Goal: Navigation & Orientation: Find specific page/section

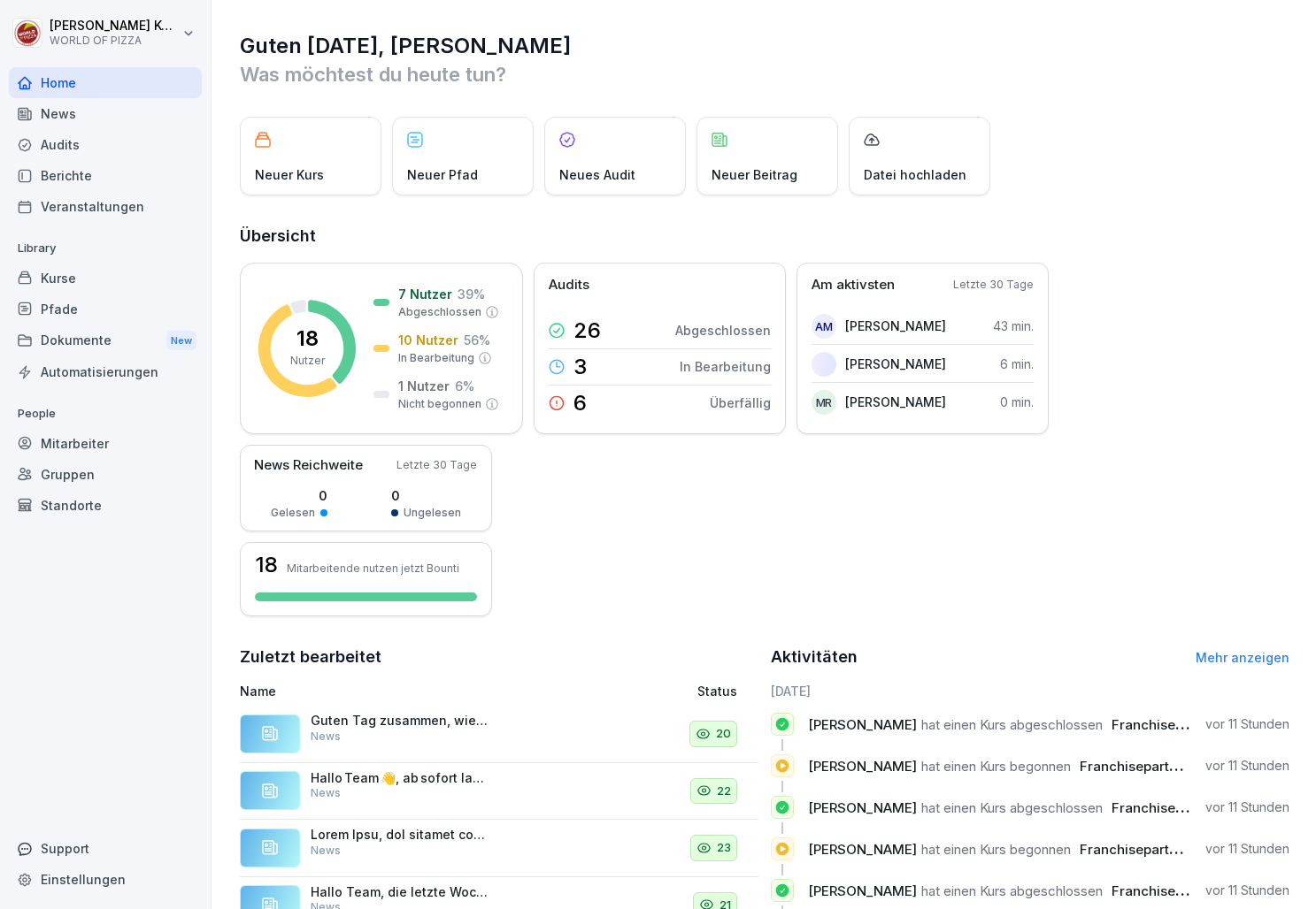
click at [72, 184] on div "Berichte" at bounding box center [105, 175] width 192 height 31
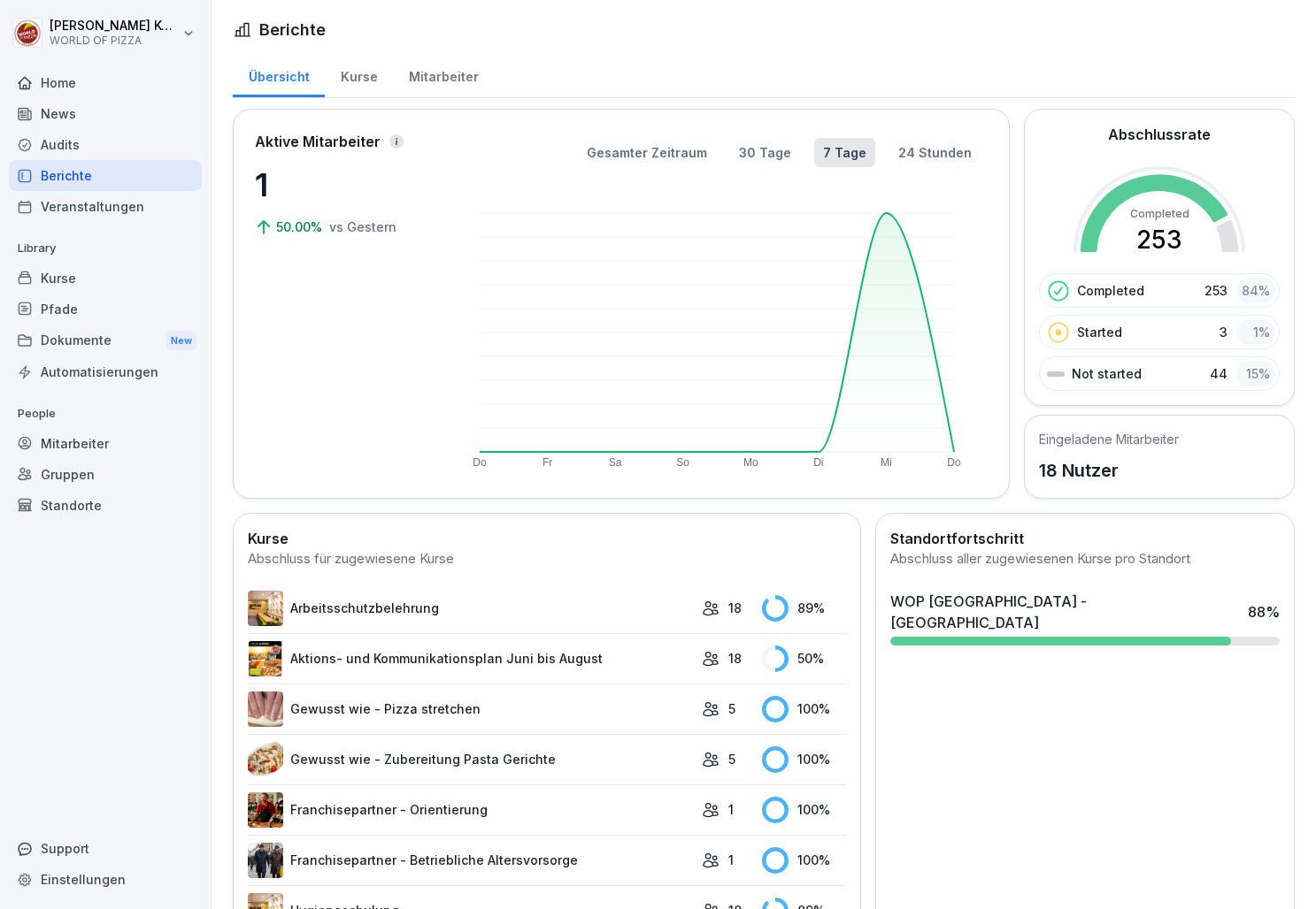
click at [67, 345] on div "Dokumente New" at bounding box center [105, 341] width 192 height 32
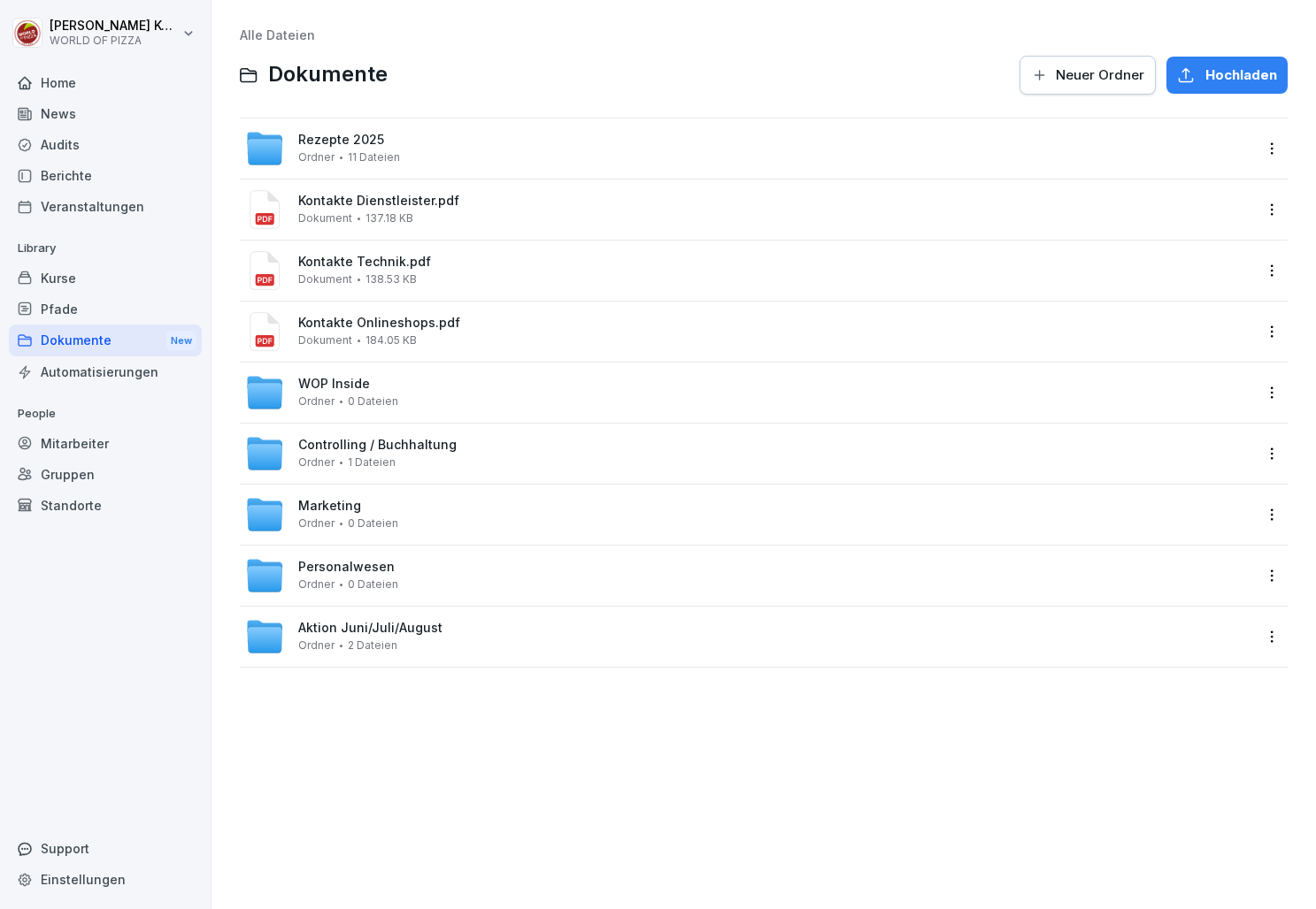
click at [95, 211] on div "Veranstaltungen" at bounding box center [105, 207] width 192 height 31
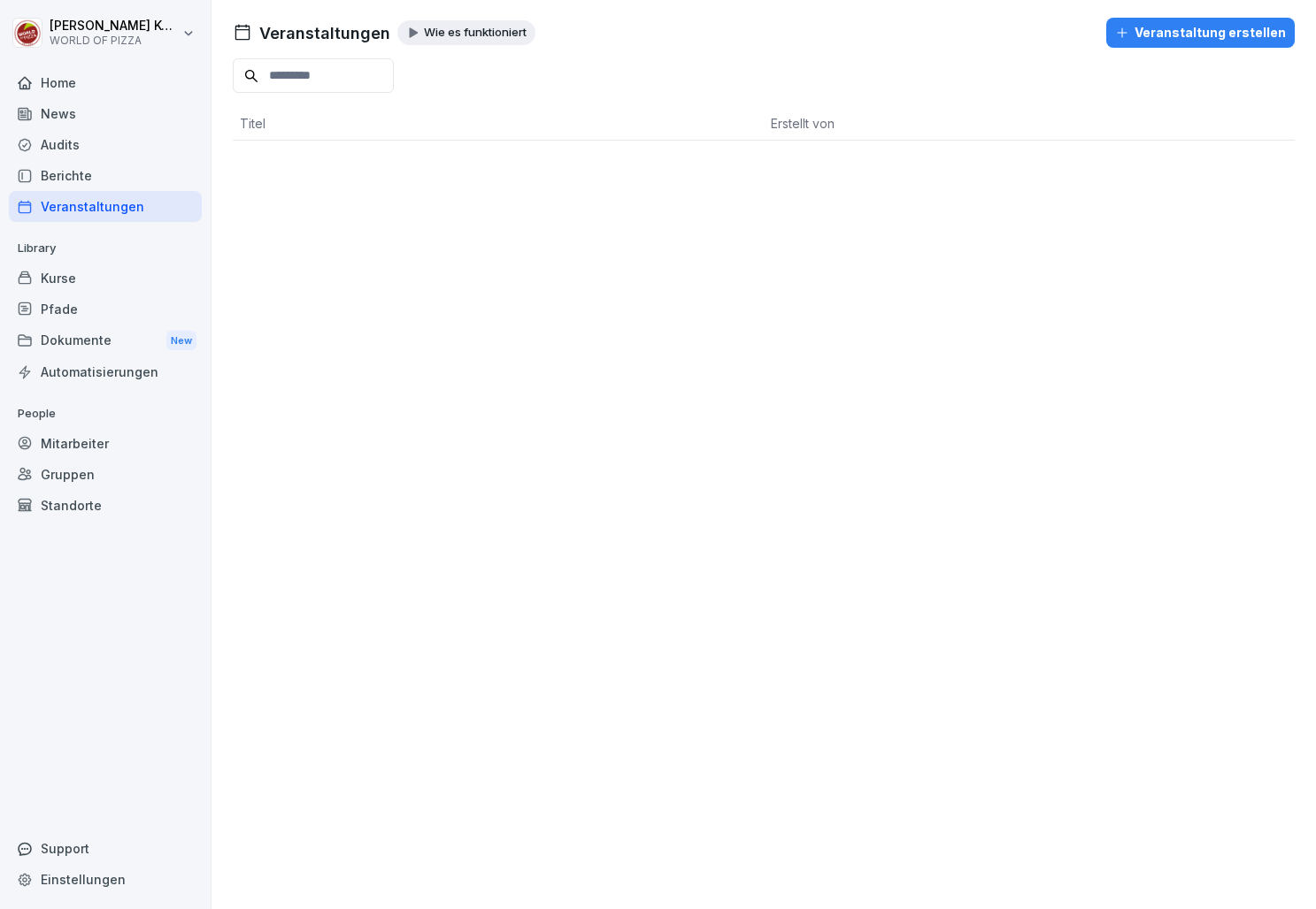
click at [59, 132] on div "Audits" at bounding box center [105, 145] width 192 height 31
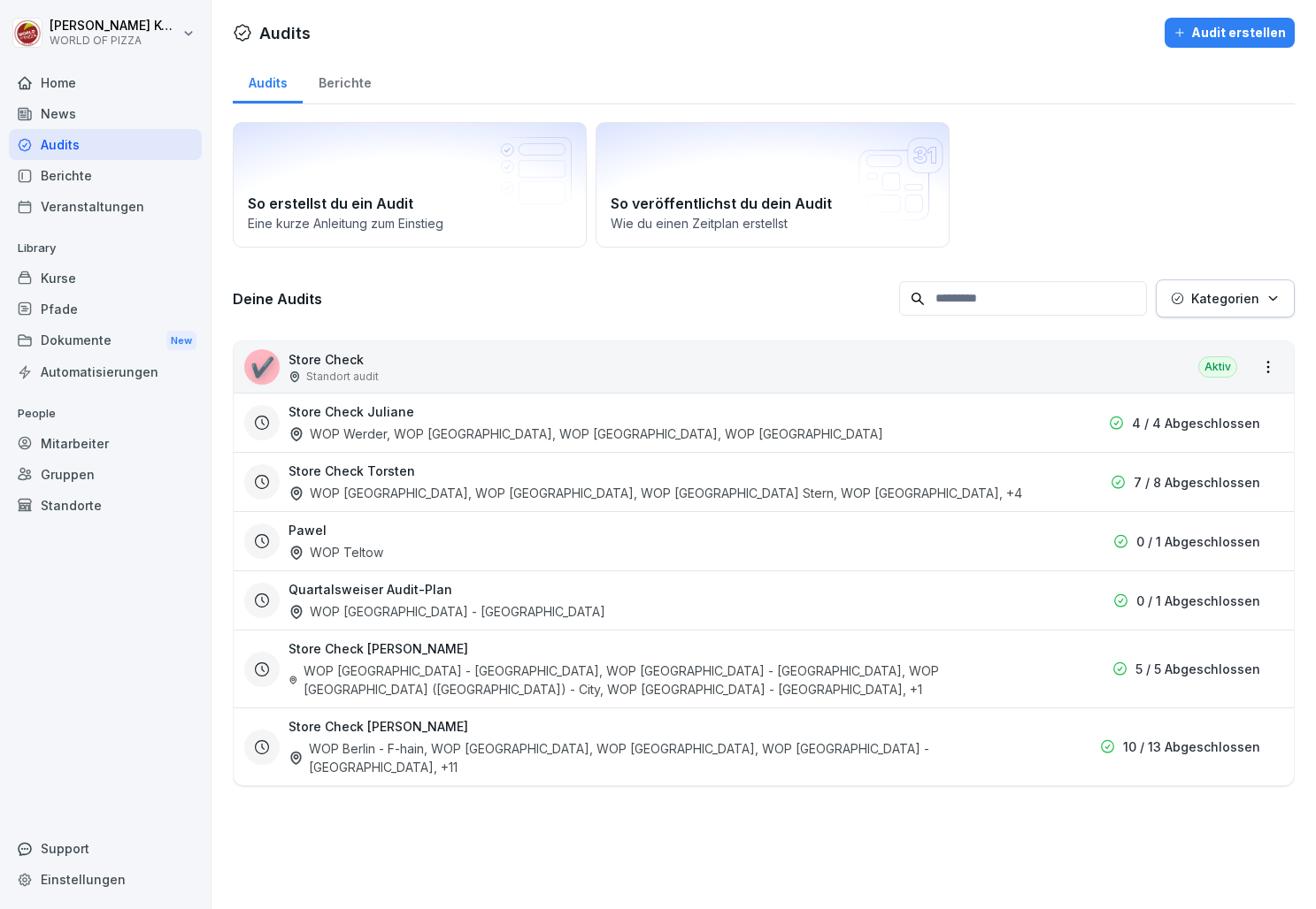
click at [382, 484] on div "WOP [GEOGRAPHIC_DATA], WOP [GEOGRAPHIC_DATA], WOP [GEOGRAPHIC_DATA] Stern, WOP …" at bounding box center [656, 493] width 734 height 19
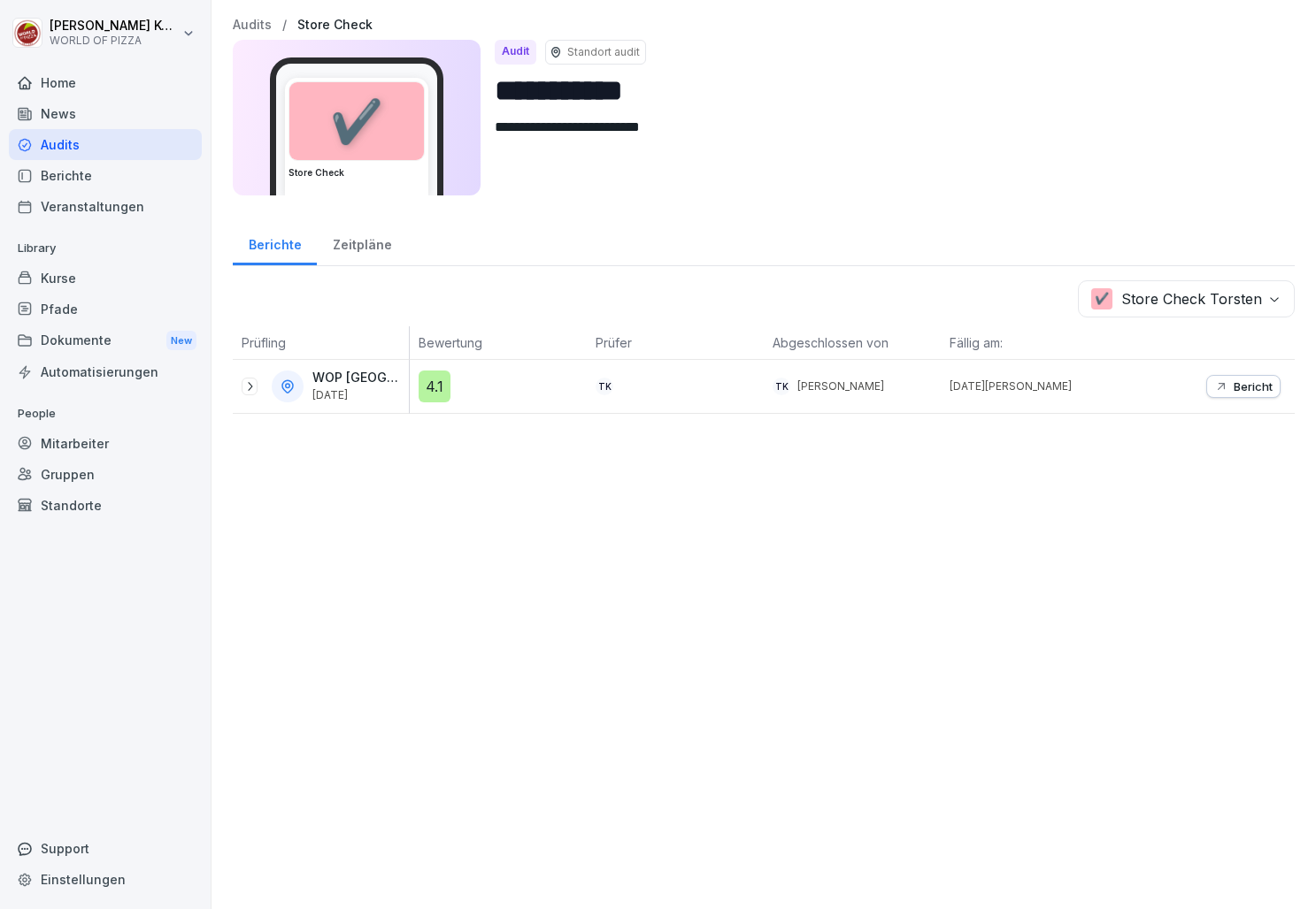
click at [353, 377] on p "WOP [GEOGRAPHIC_DATA] - [GEOGRAPHIC_DATA]" at bounding box center [358, 378] width 93 height 15
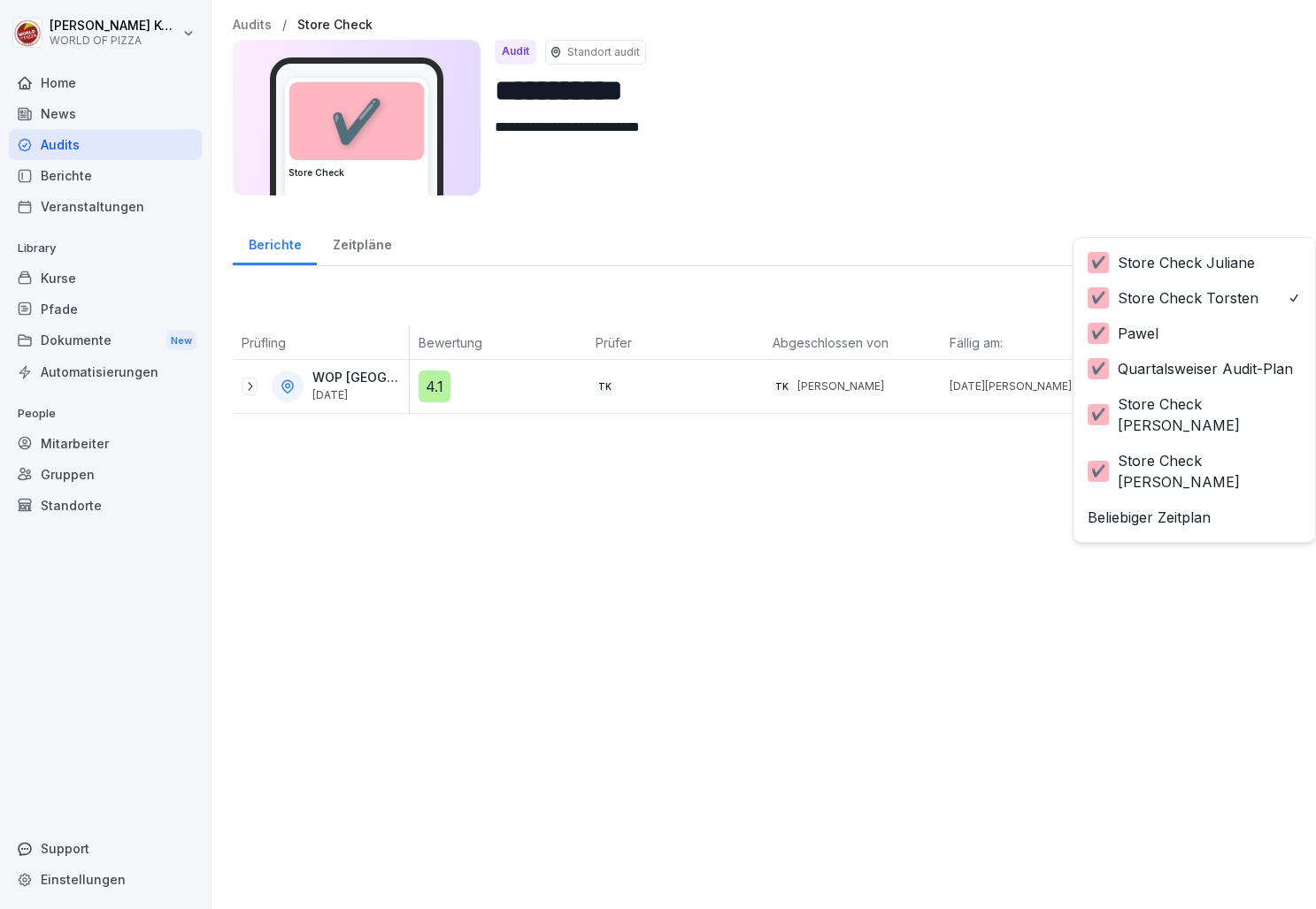
click at [1170, 301] on body "**********" at bounding box center [658, 454] width 1316 height 909
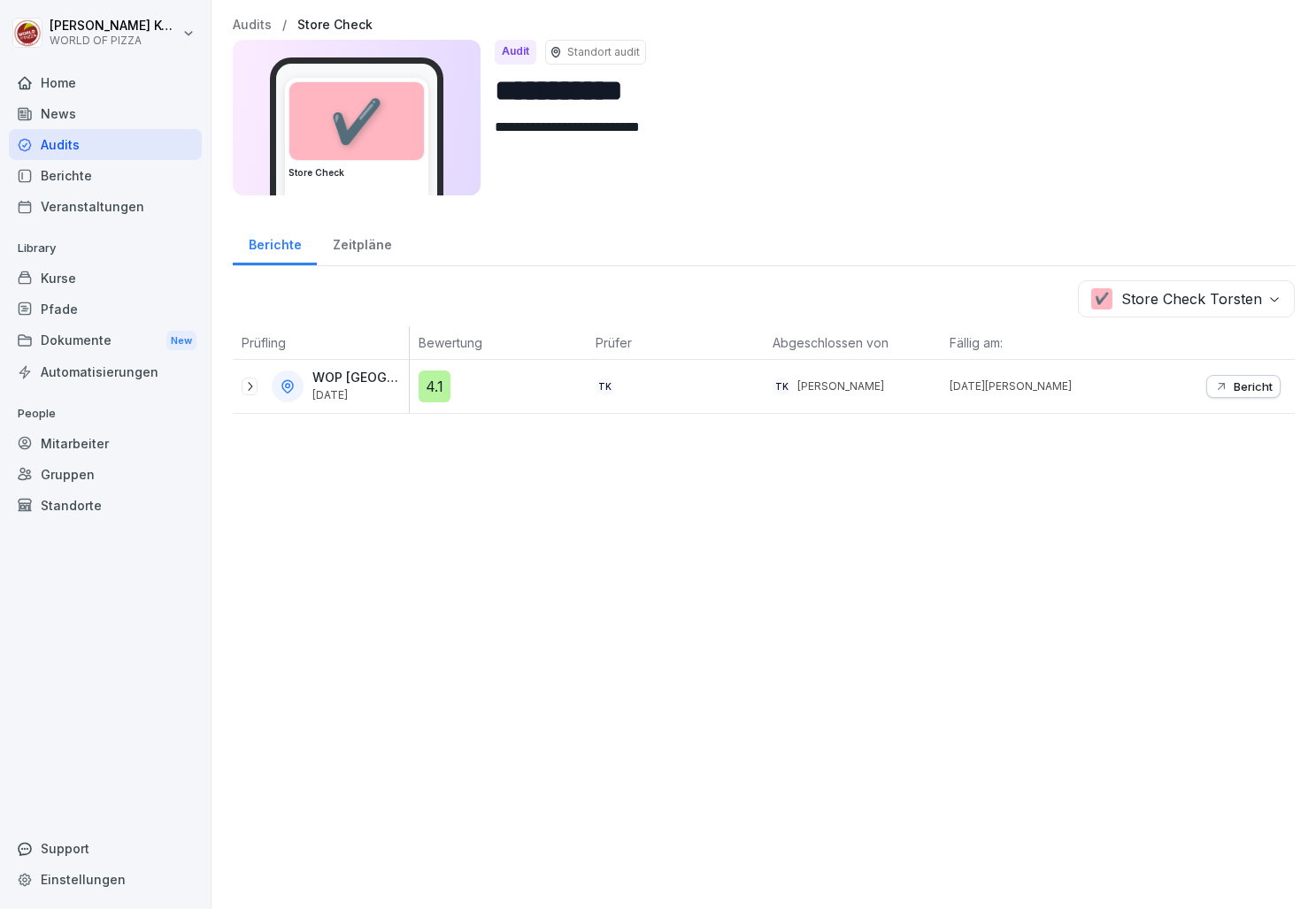
click at [854, 518] on html "**********" at bounding box center [658, 454] width 1316 height 909
click at [373, 246] on div "Zeitpläne" at bounding box center [362, 243] width 90 height 45
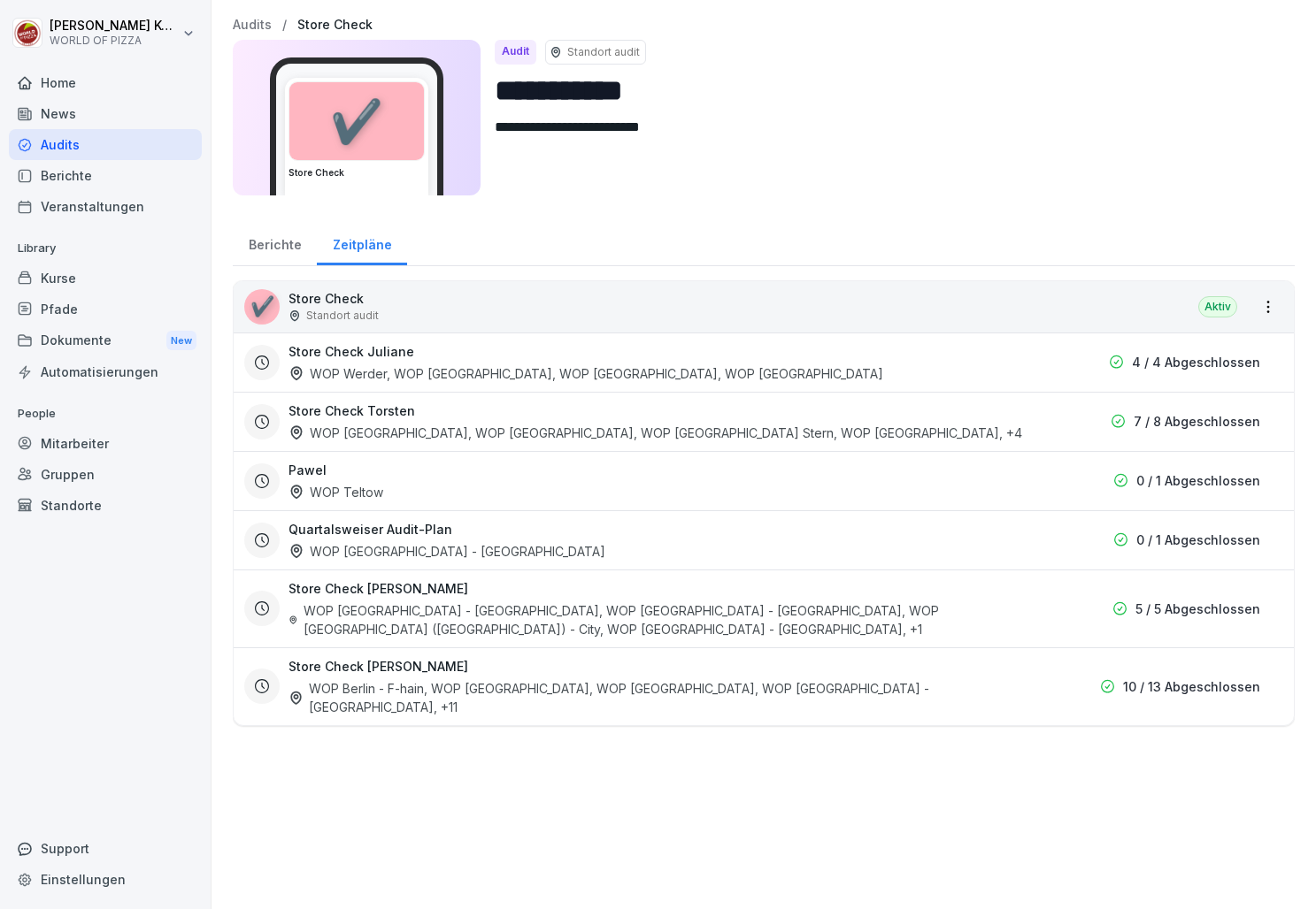
click at [365, 347] on h3 "Store Check Juliane" at bounding box center [352, 352] width 126 height 19
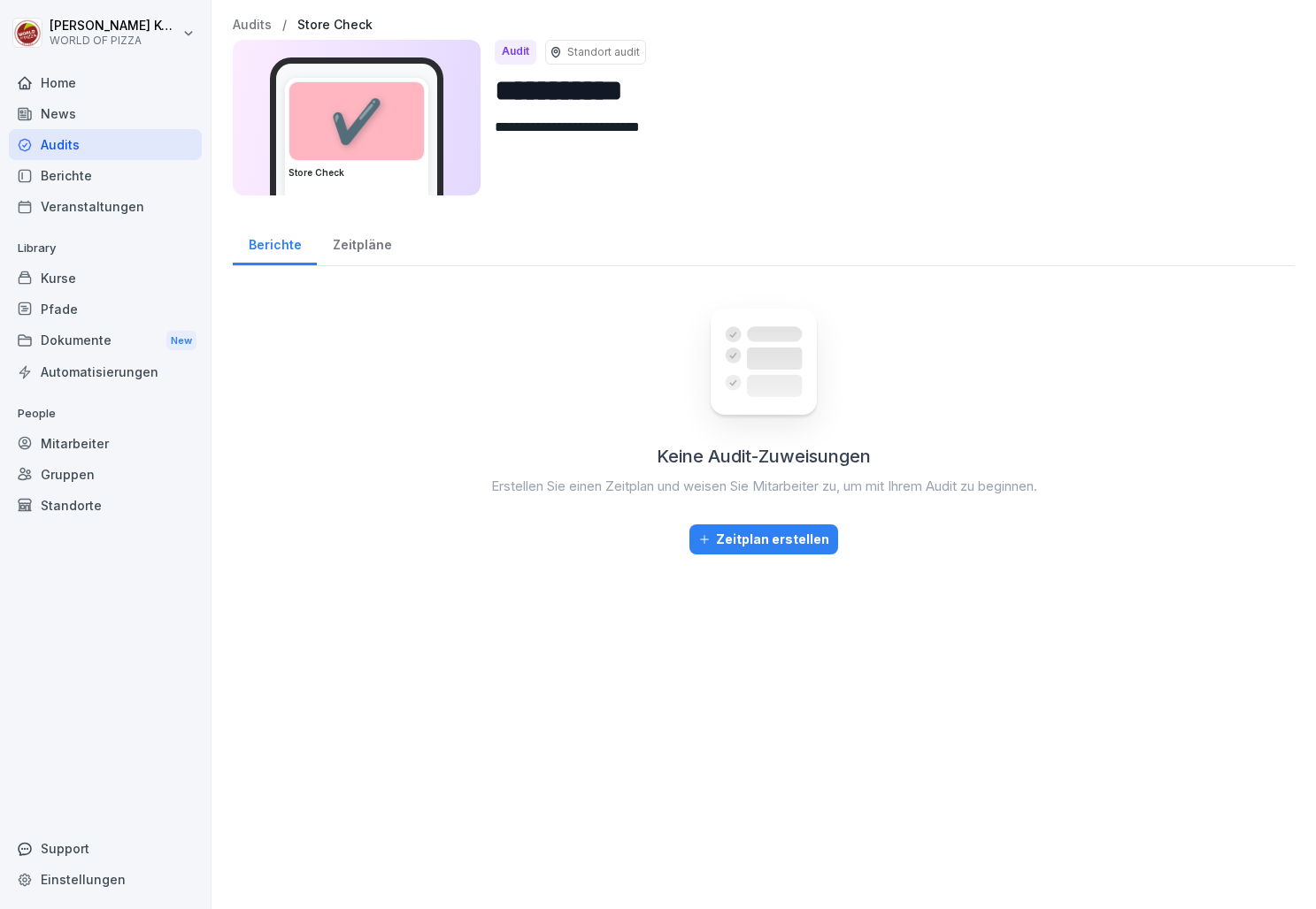
click at [291, 248] on div "Berichte" at bounding box center [274, 243] width 84 height 45
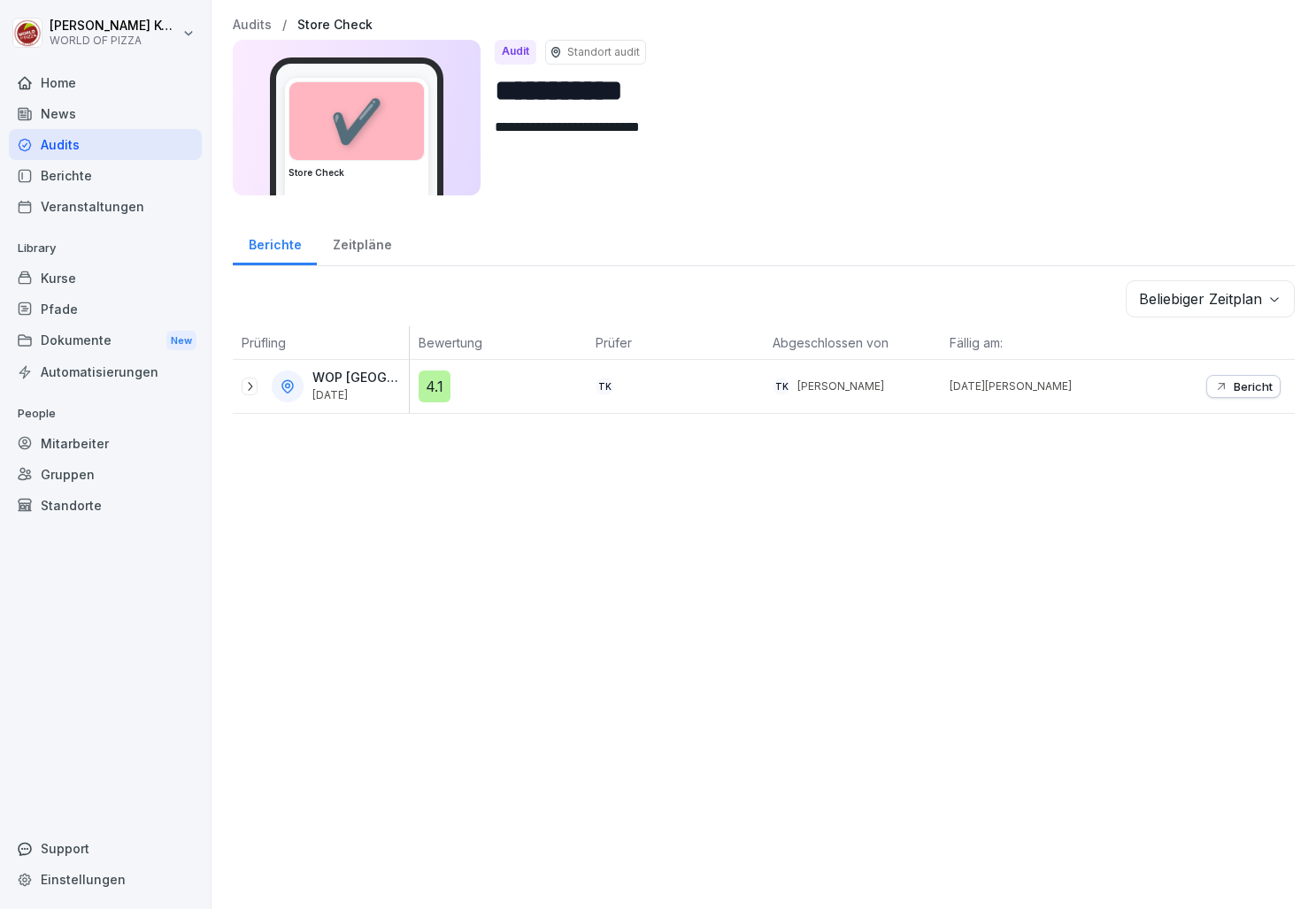
click at [330, 378] on p "WOP [GEOGRAPHIC_DATA] - [GEOGRAPHIC_DATA]" at bounding box center [358, 378] width 93 height 15
click at [247, 379] on icon at bounding box center [250, 387] width 14 height 14
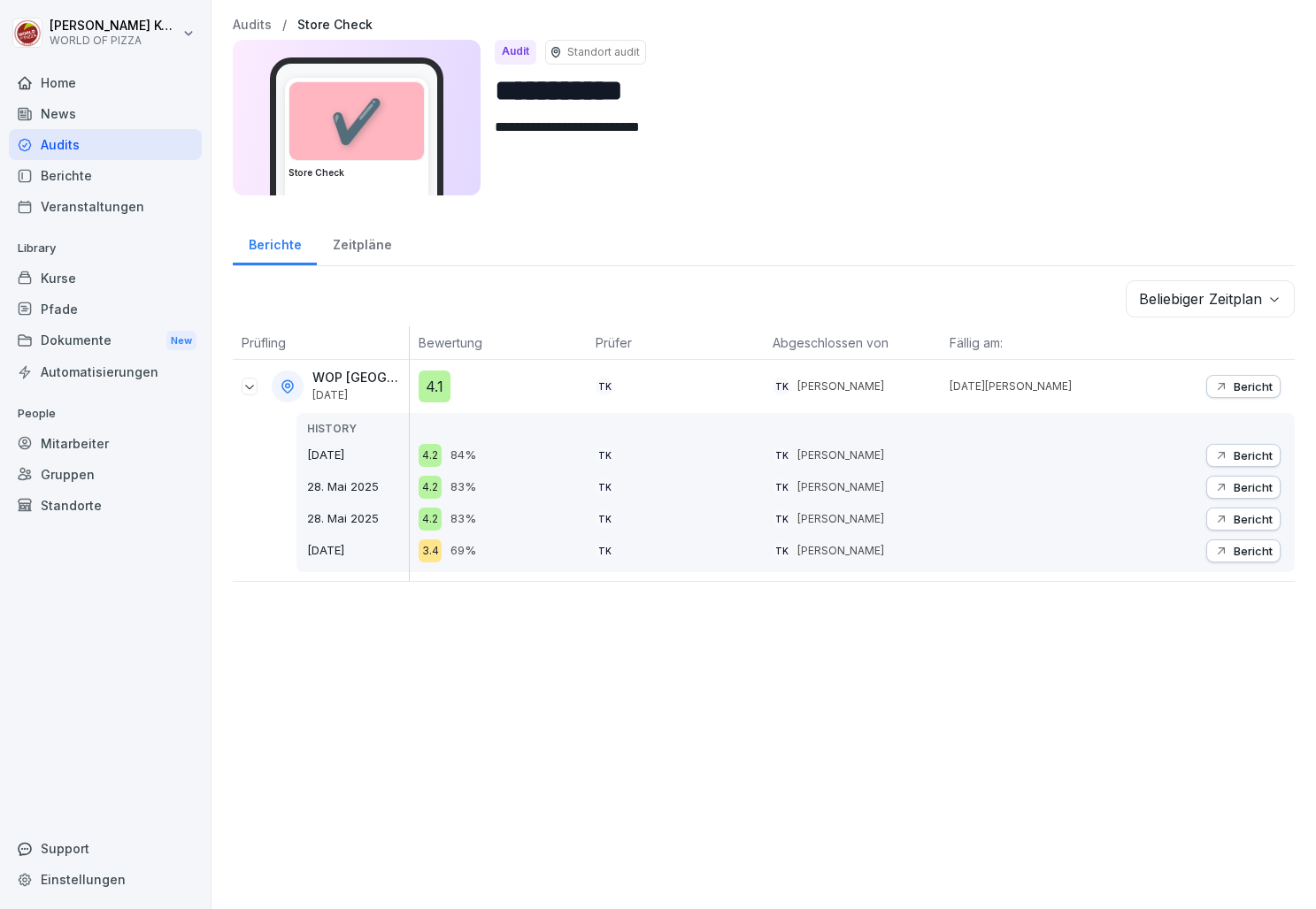
click at [1256, 456] on p "Bericht" at bounding box center [1252, 456] width 39 height 14
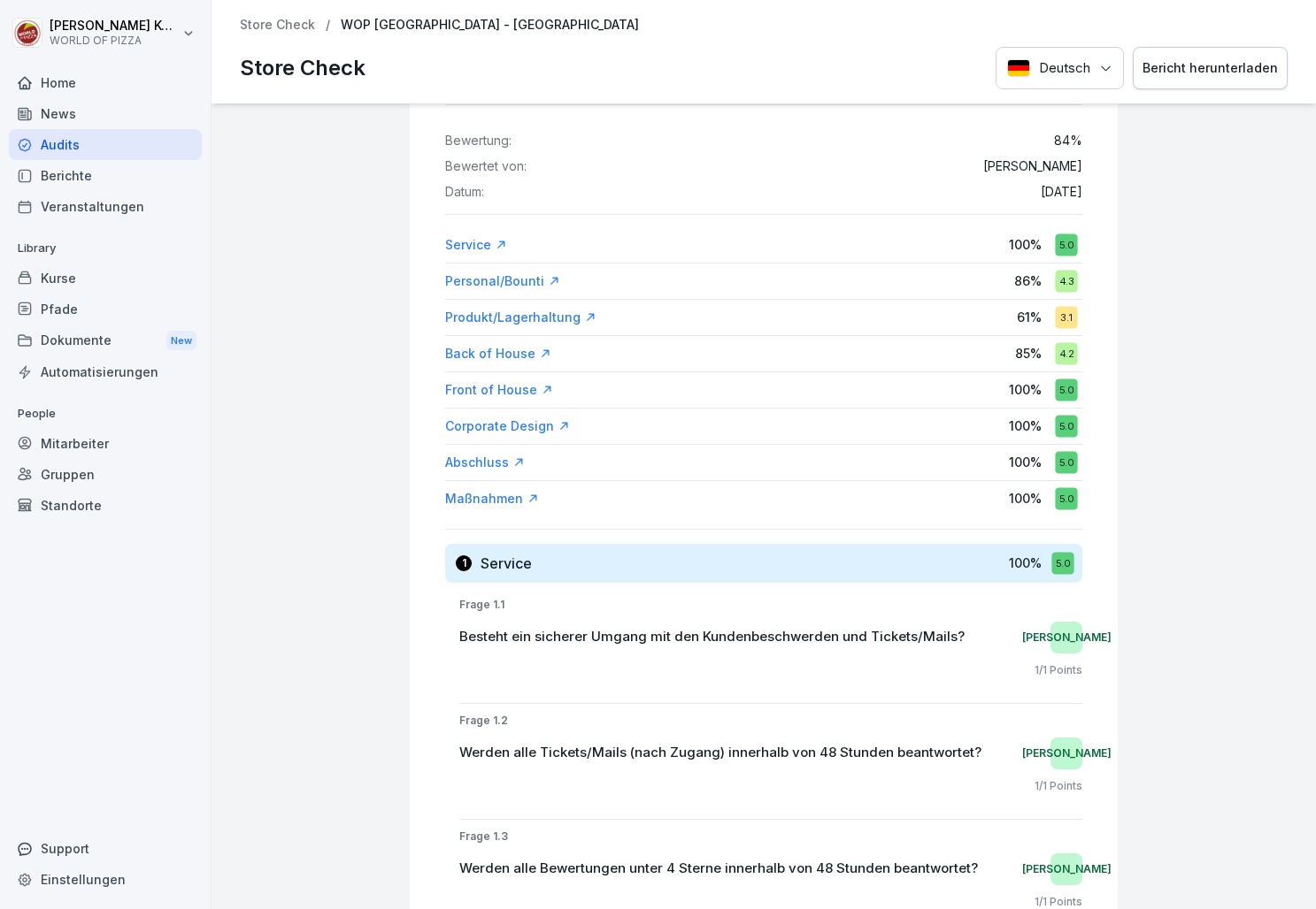
scroll to position [120, 0]
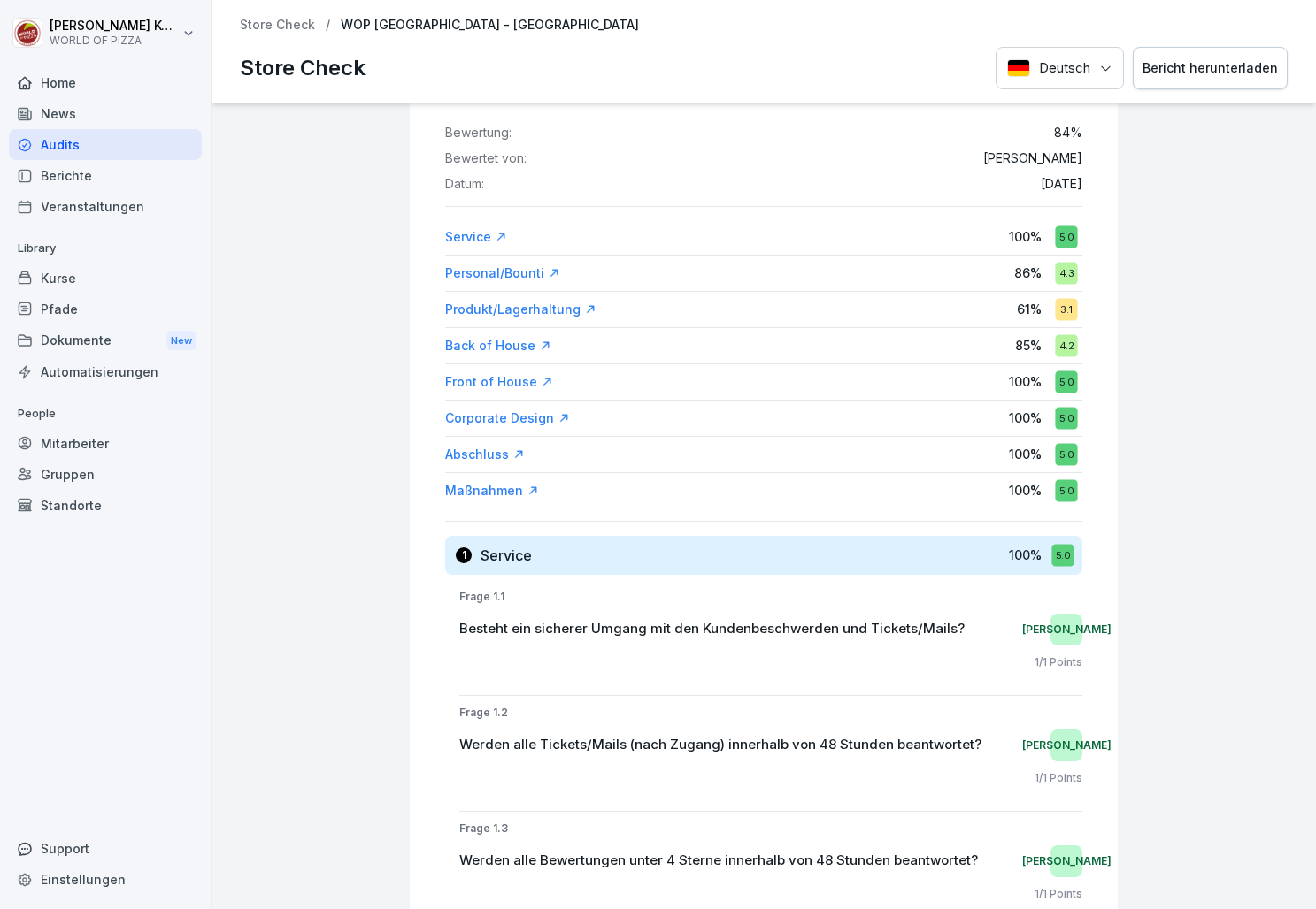
click at [538, 313] on div "Produkt/Lagerhaltung" at bounding box center [521, 310] width 151 height 18
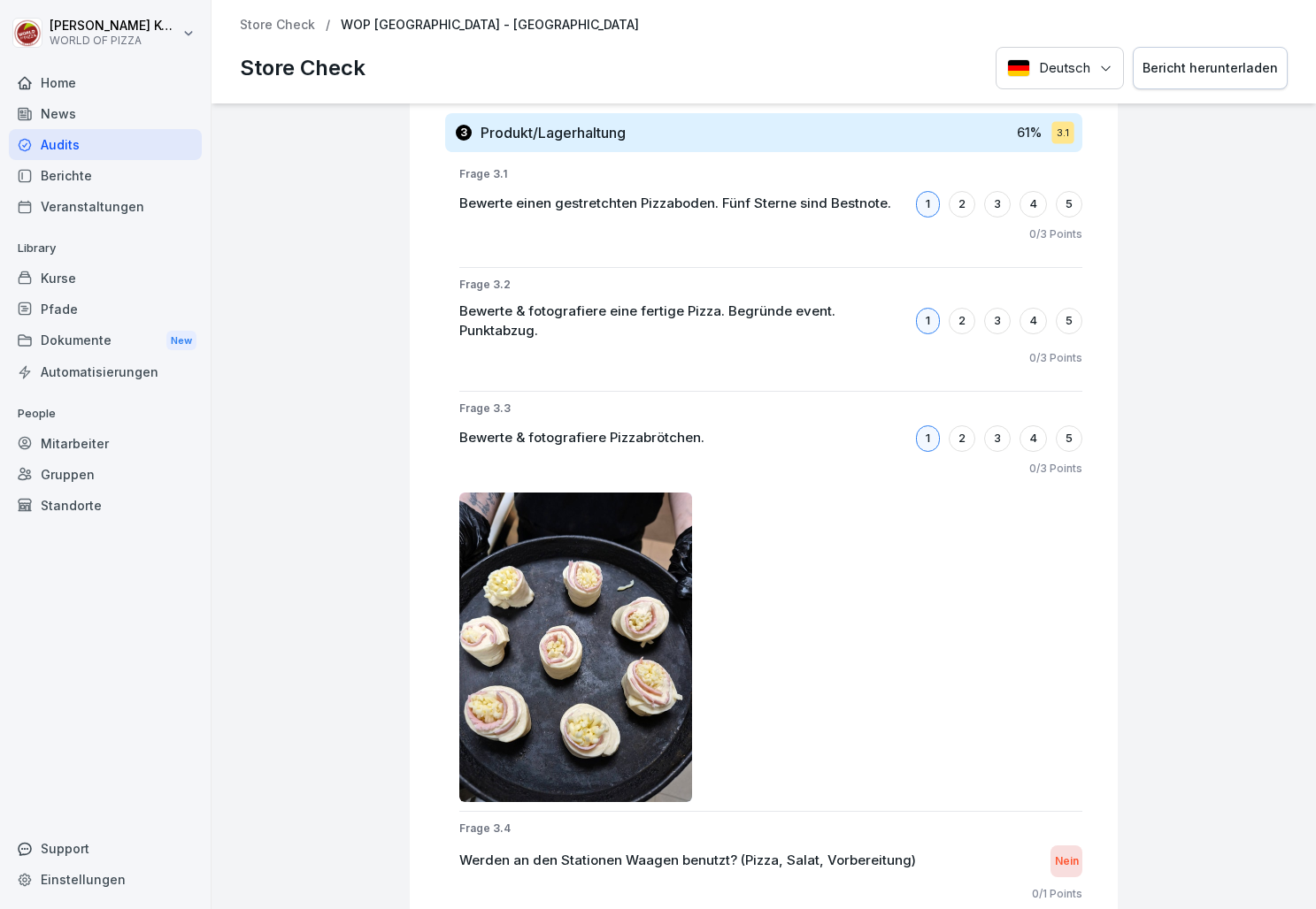
click at [969, 432] on div "2" at bounding box center [962, 439] width 27 height 27
click at [994, 432] on div "3" at bounding box center [998, 439] width 27 height 27
click at [938, 550] on div at bounding box center [771, 647] width 623 height 309
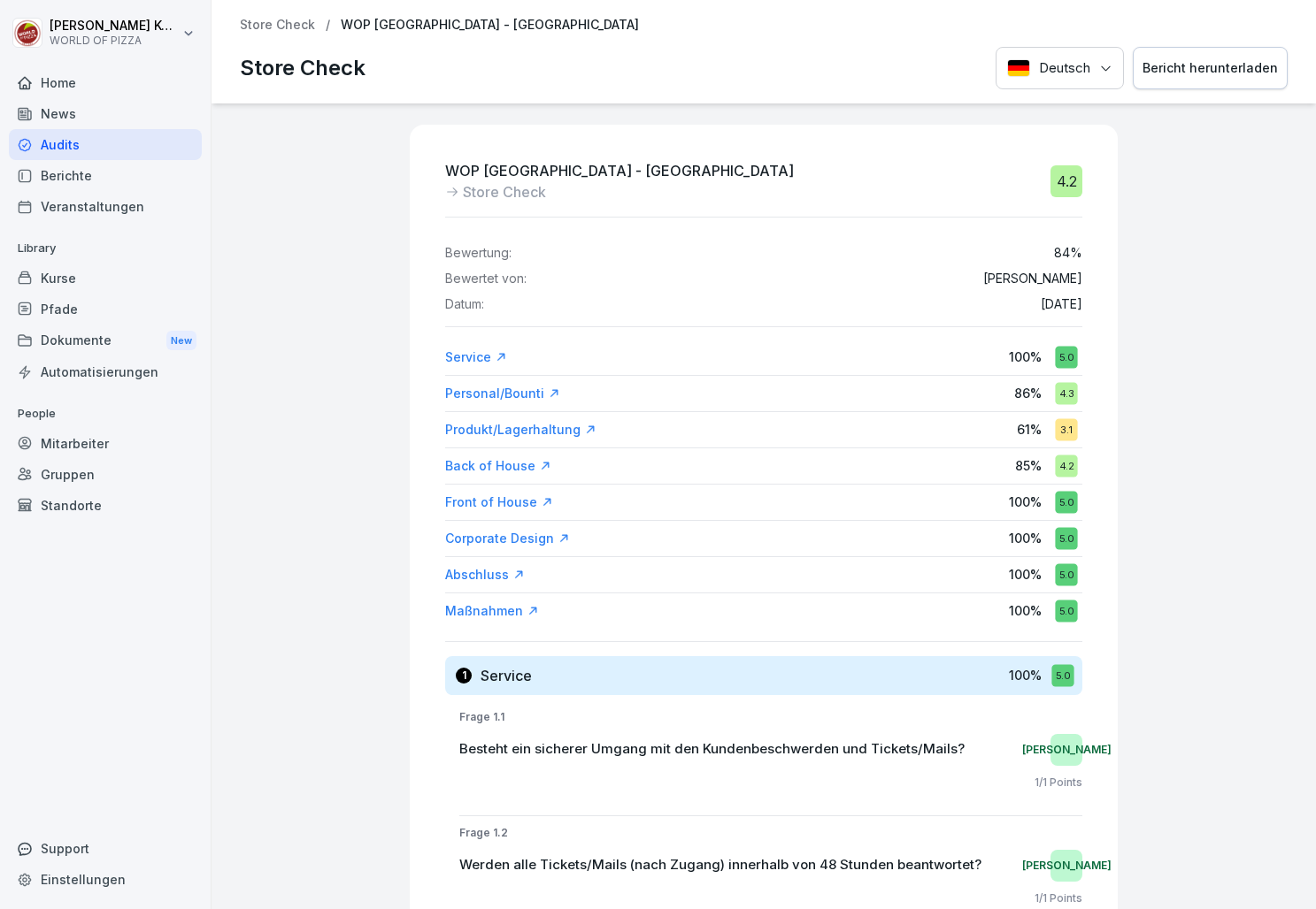
scroll to position [0, 0]
click at [500, 464] on div "Back of House" at bounding box center [498, 467] width 106 height 18
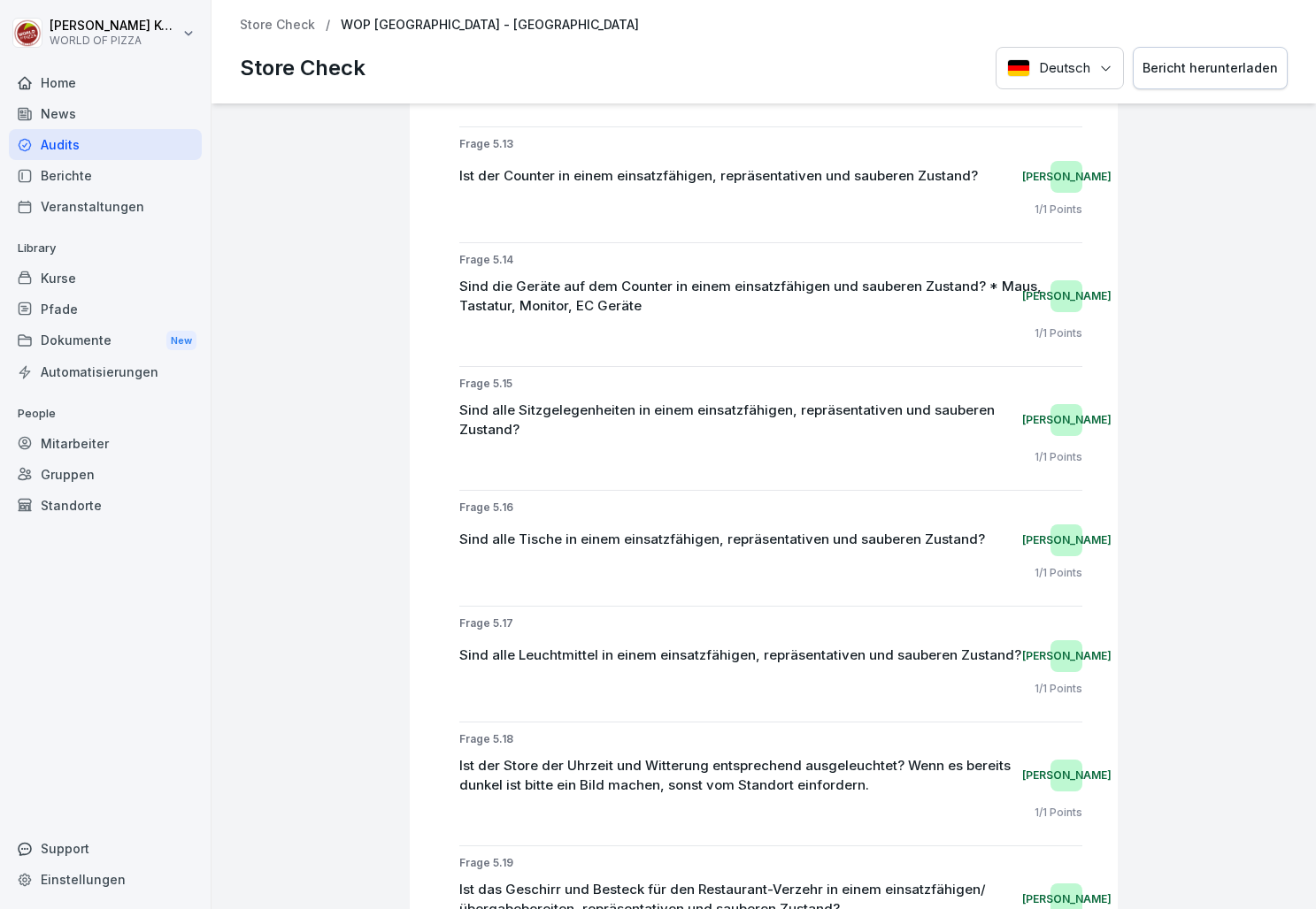
scroll to position [11146, 0]
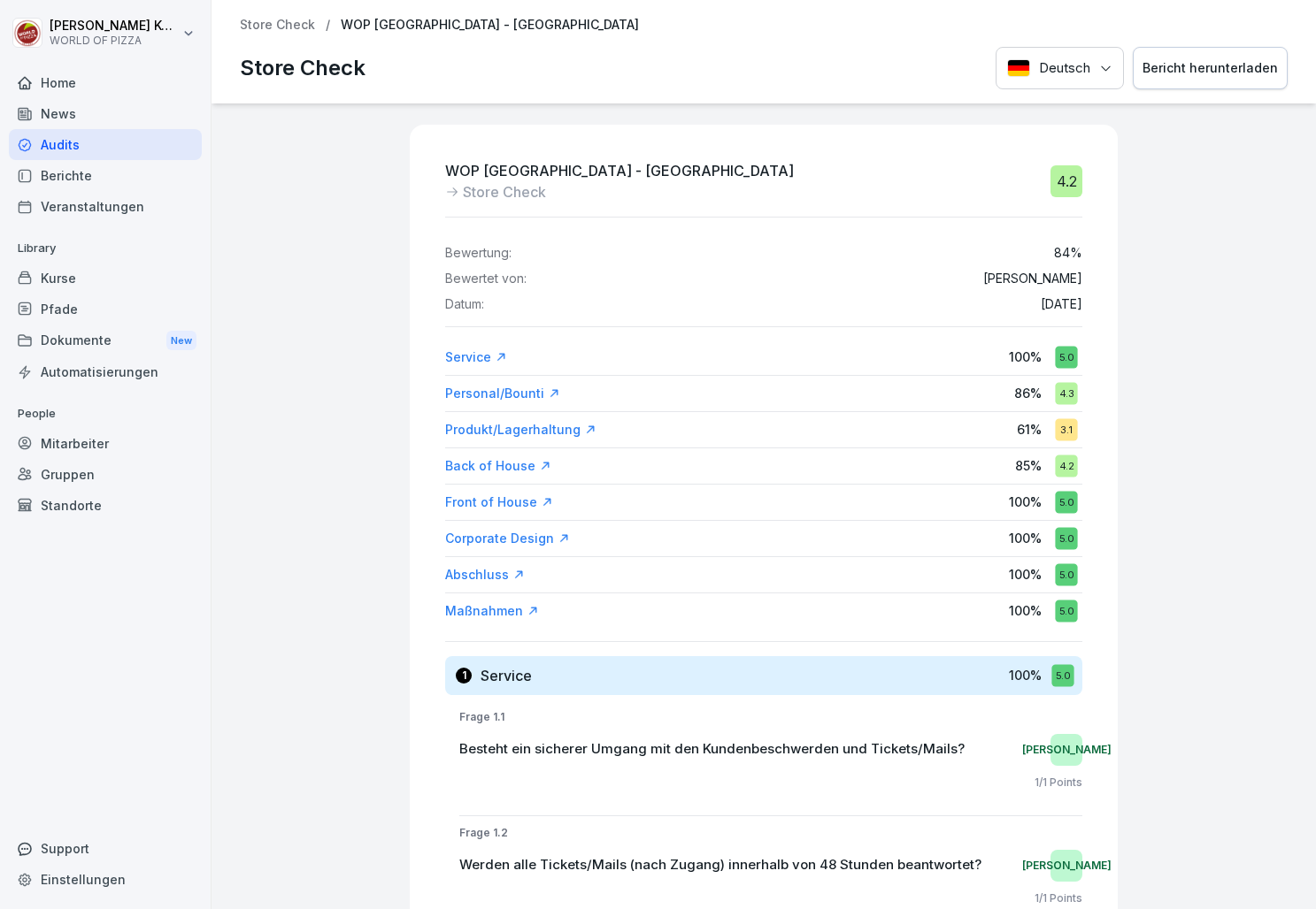
click at [490, 194] on p "Store Check" at bounding box center [505, 192] width 83 height 22
click at [290, 18] on p "Store Check" at bounding box center [278, 25] width 76 height 15
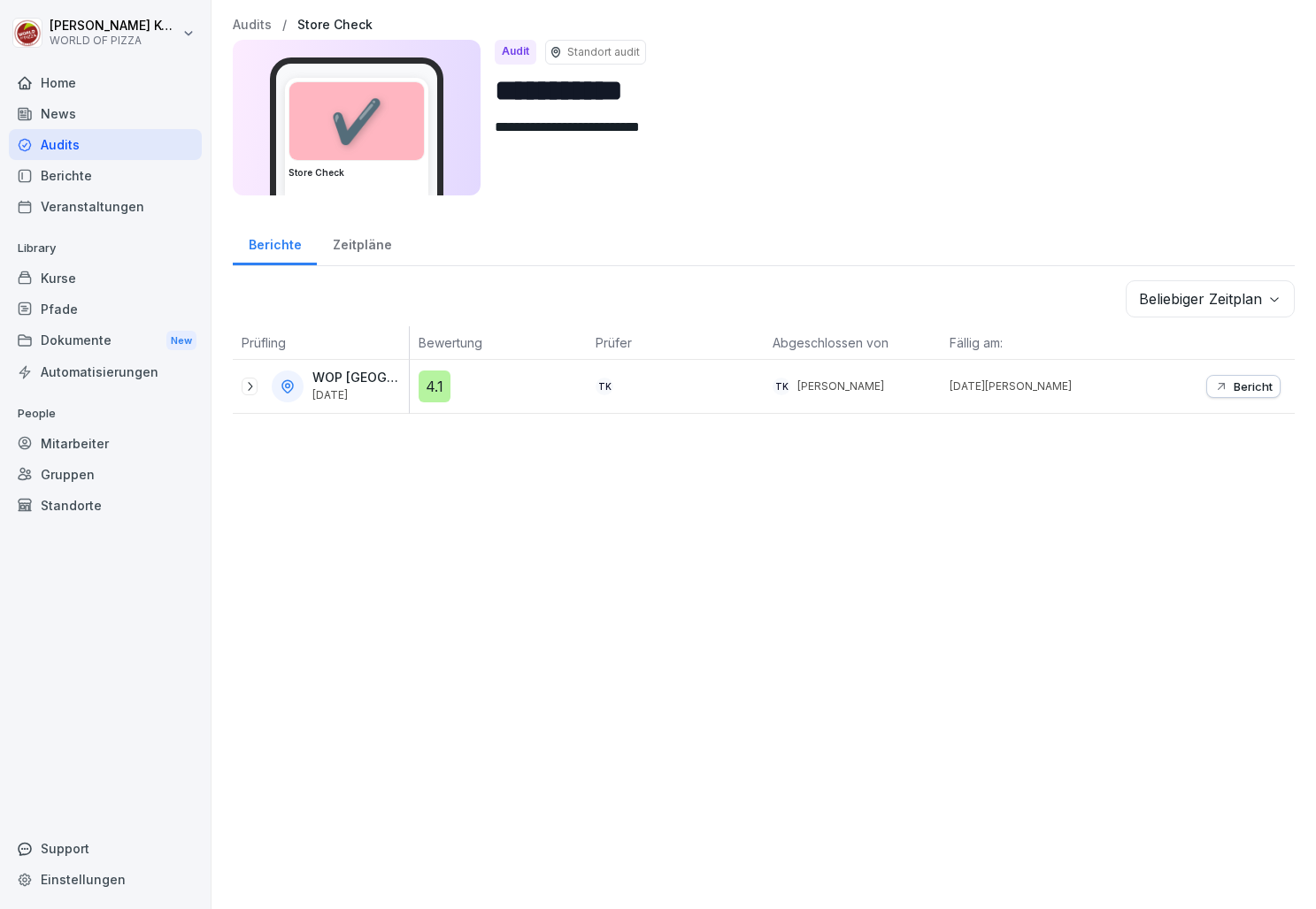
click at [255, 394] on div at bounding box center [250, 387] width 16 height 18
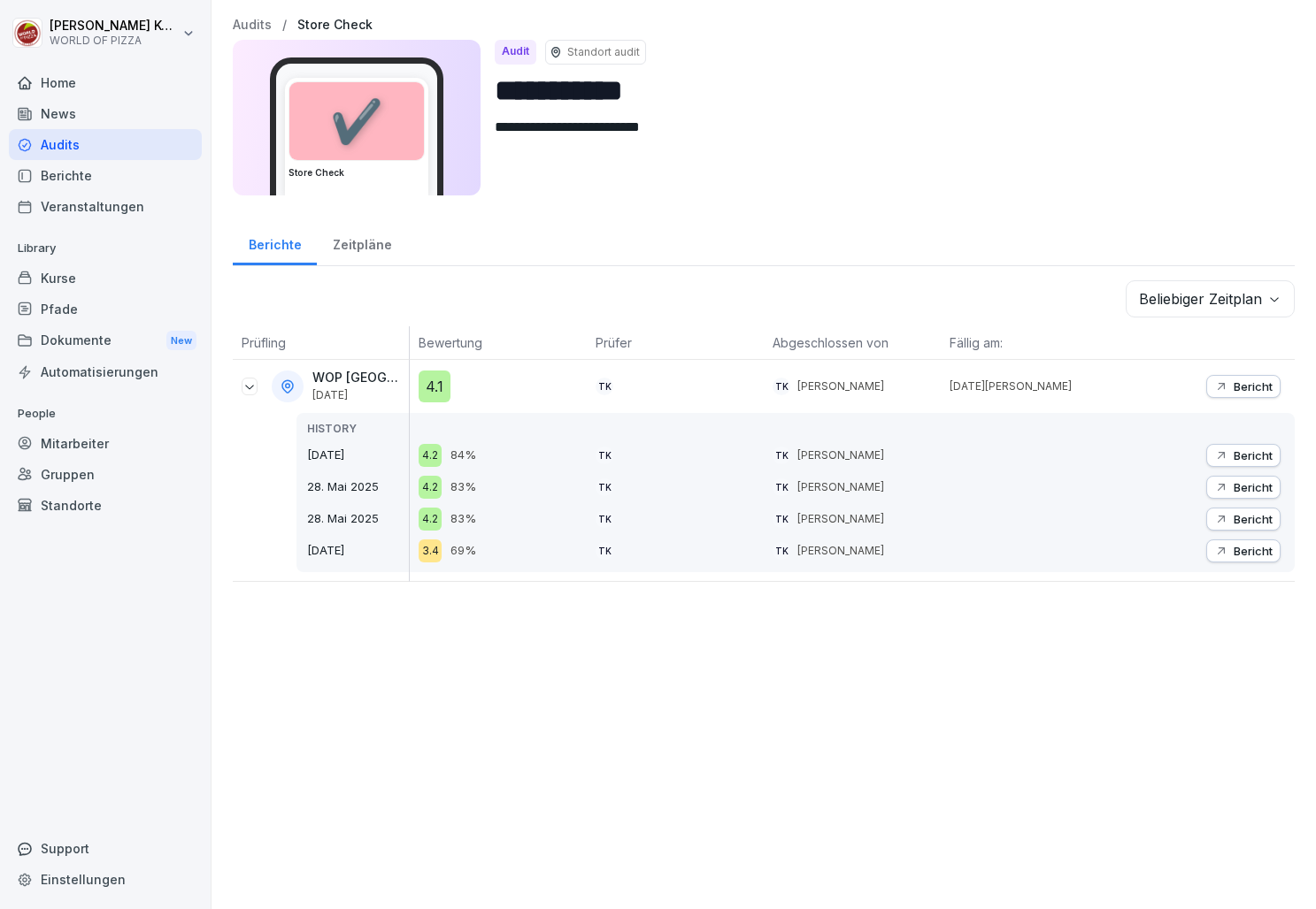
click at [1240, 551] on p "Bericht" at bounding box center [1252, 551] width 39 height 14
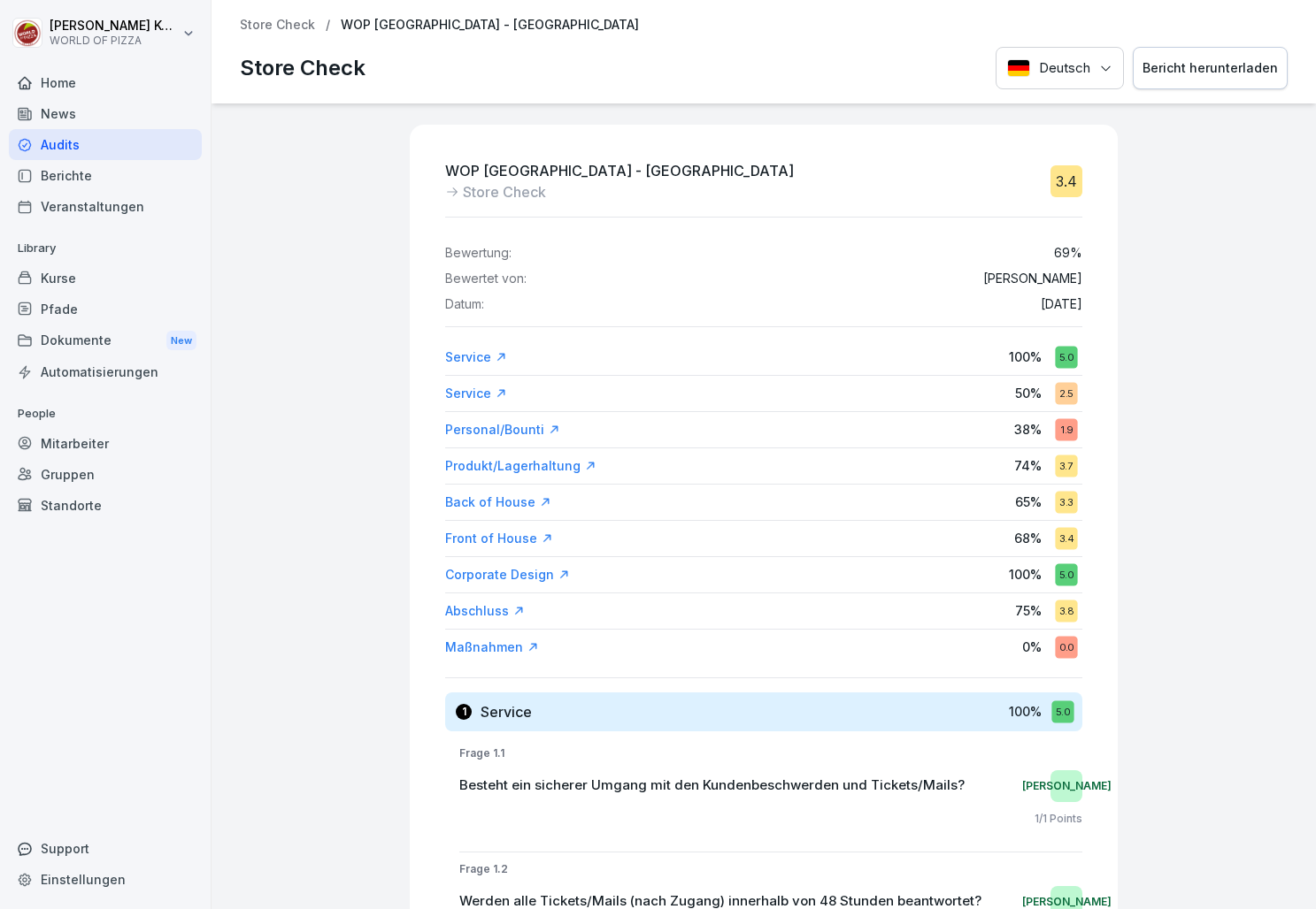
click at [258, 24] on p "Store Check" at bounding box center [278, 25] width 76 height 15
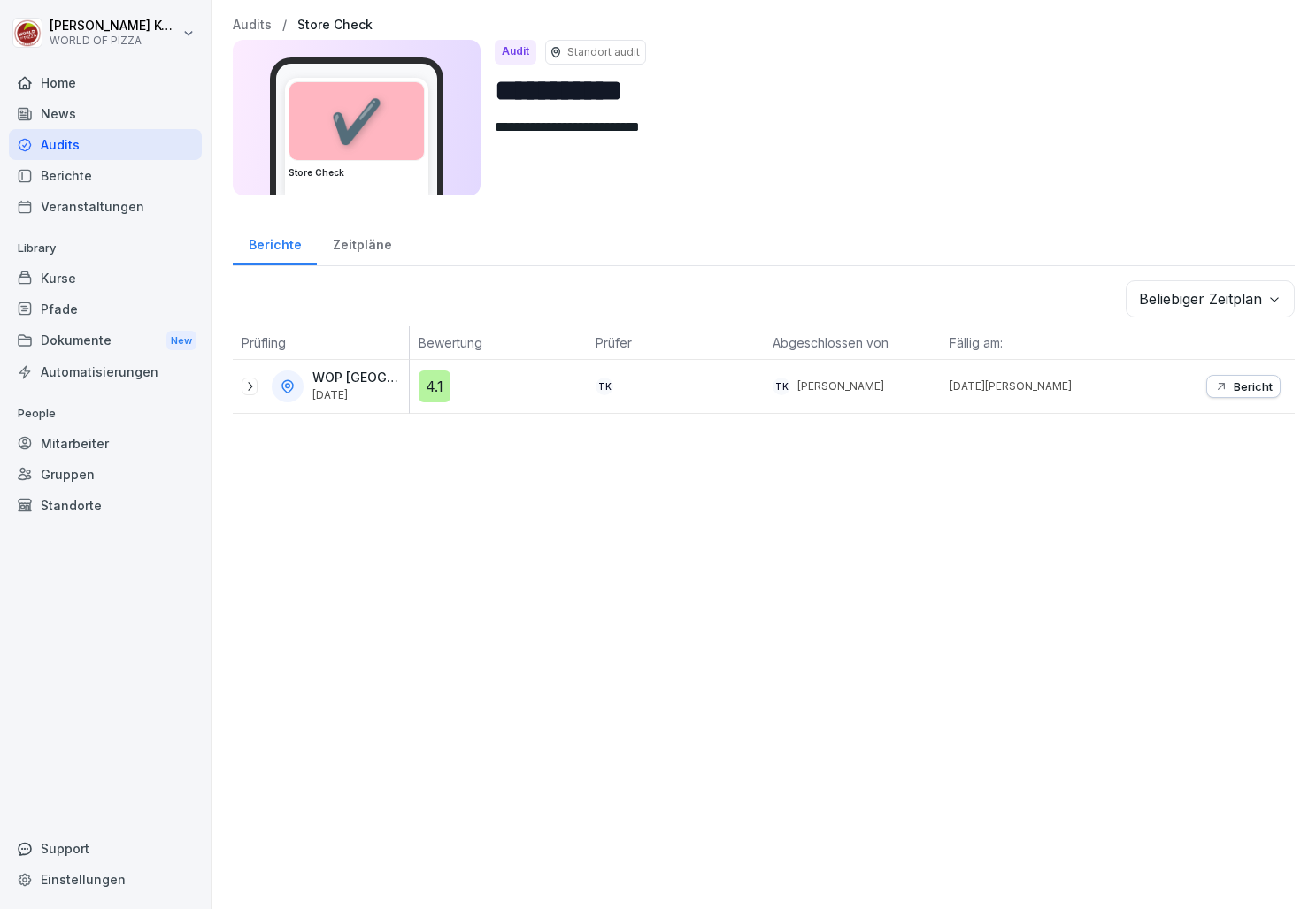
click at [358, 249] on div "Zeitpläne" at bounding box center [362, 243] width 90 height 45
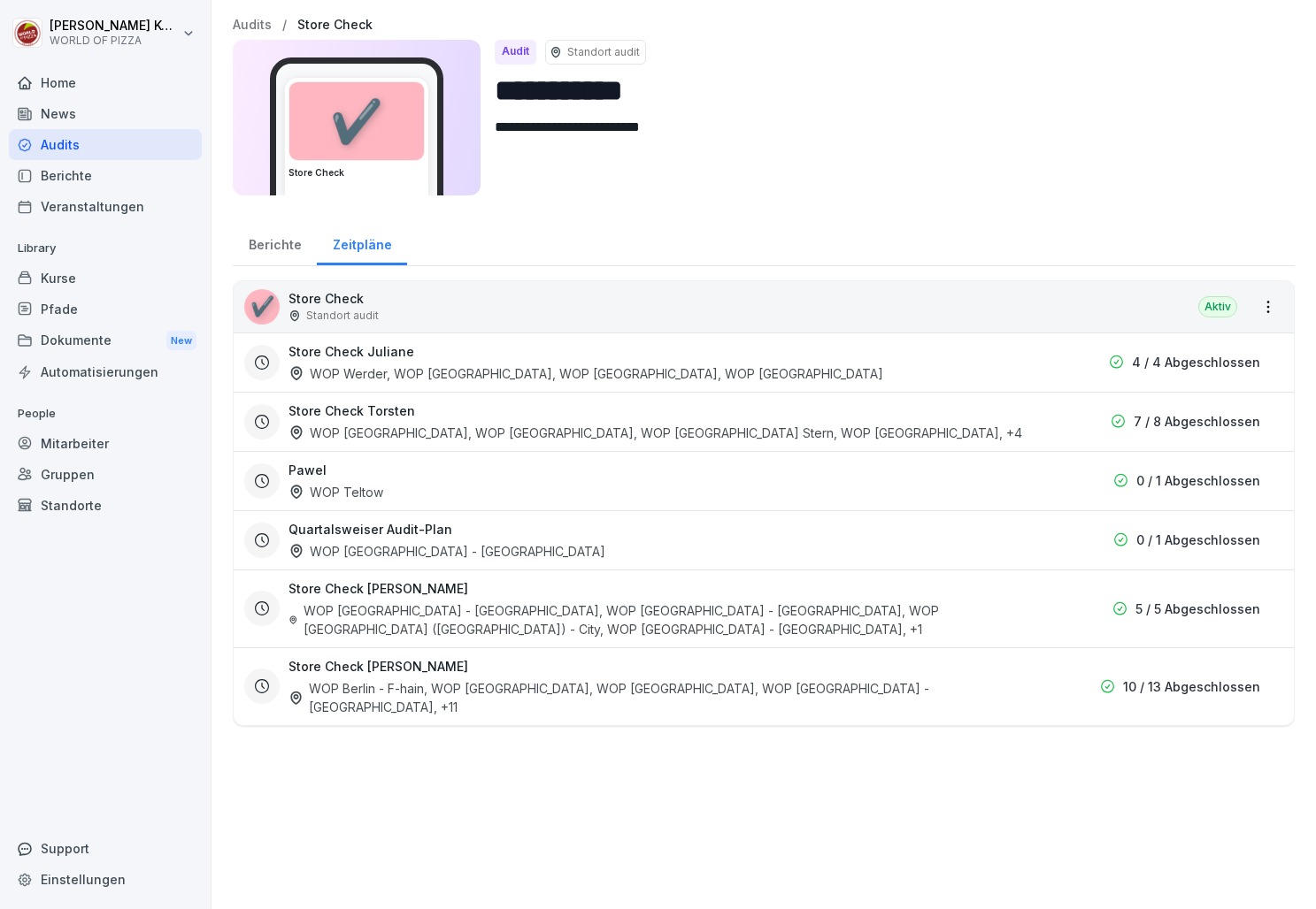
click at [372, 412] on h3 "Store Check Torsten" at bounding box center [352, 411] width 127 height 19
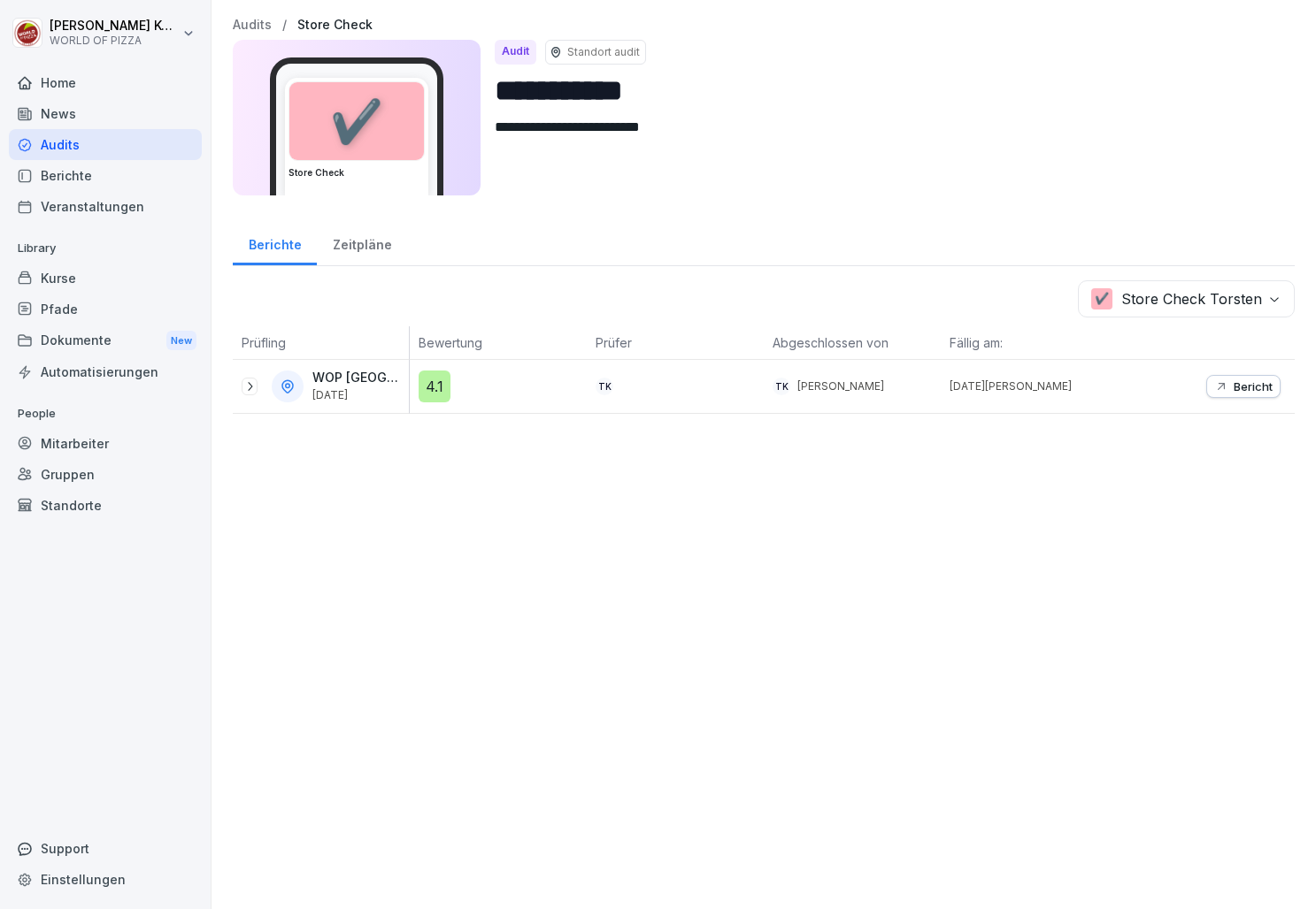
click at [67, 214] on div "Veranstaltungen" at bounding box center [105, 207] width 192 height 31
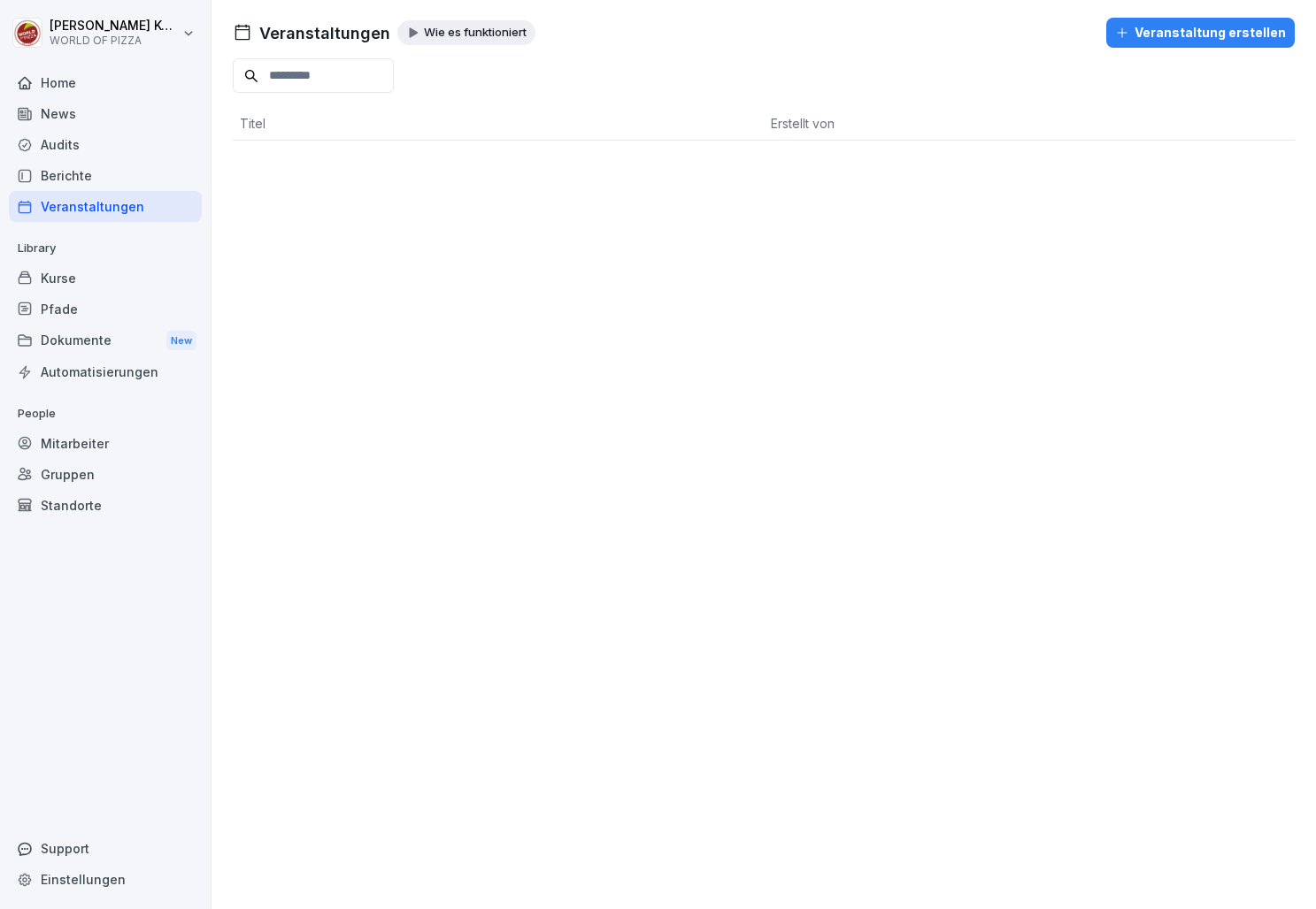
click at [67, 82] on div "Home" at bounding box center [105, 83] width 192 height 31
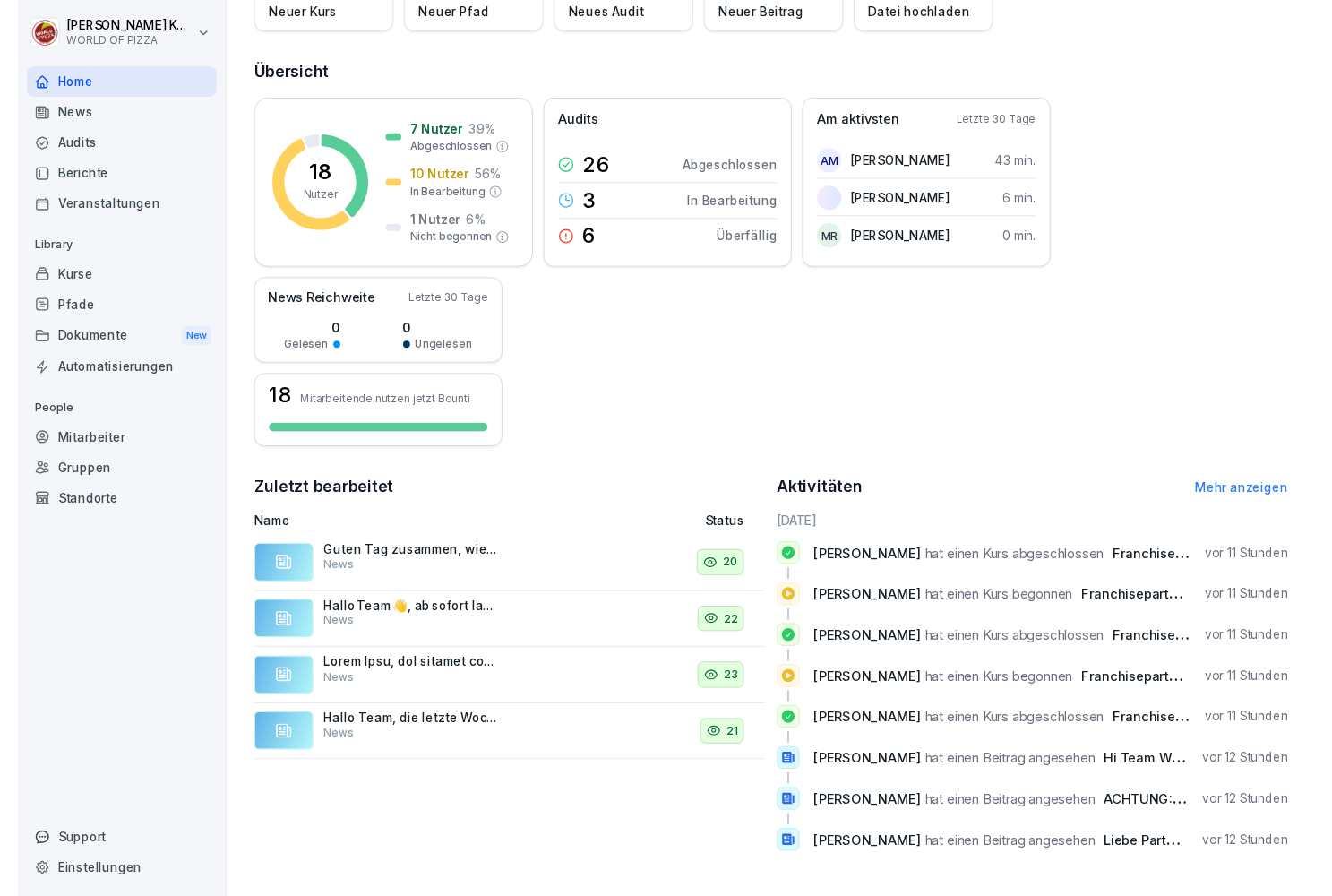
scroll to position [166, 0]
